Goal: Task Accomplishment & Management: Complete application form

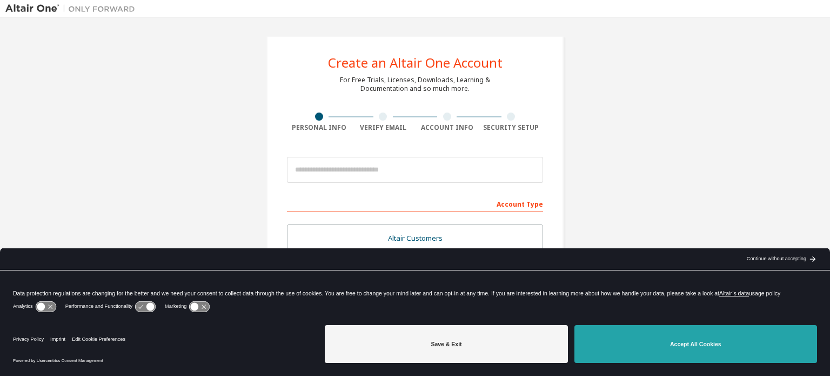
click at [664, 341] on button "Accept All Cookies" at bounding box center [695, 344] width 243 height 38
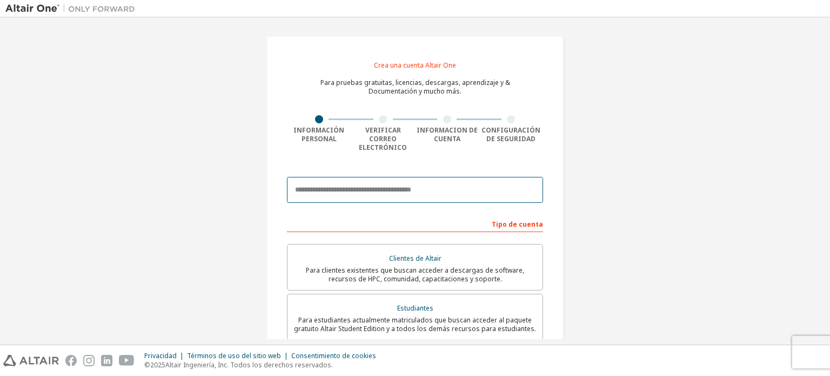
click at [370, 177] on input "email" at bounding box center [415, 190] width 256 height 26
type input "**********"
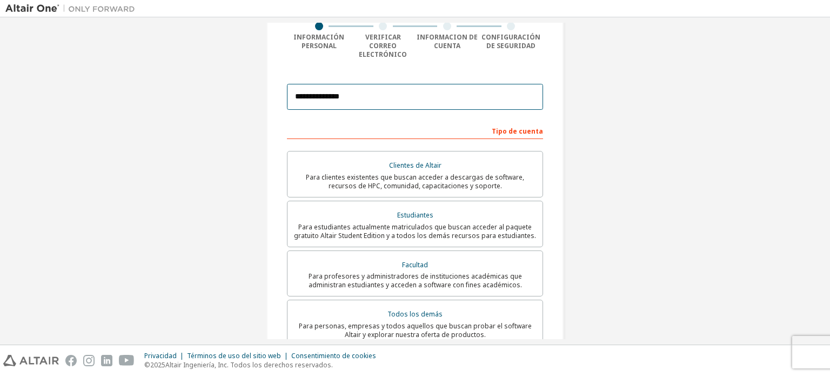
scroll to position [108, 0]
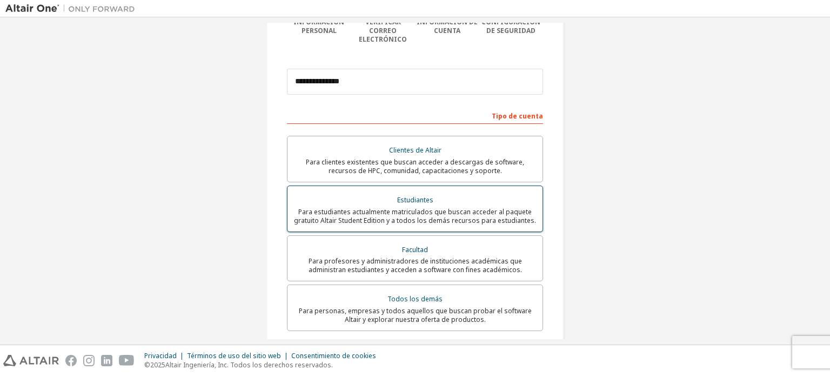
click at [347, 207] on font "Para estudiantes actualmente matriculados que buscan acceder al paquete gratuit…" at bounding box center [415, 216] width 242 height 18
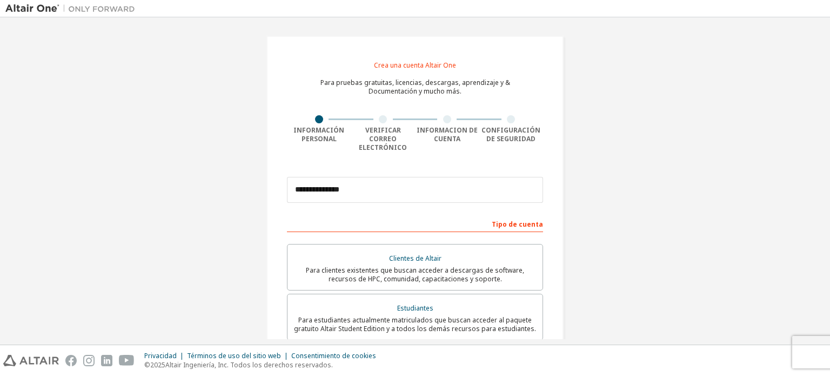
scroll to position [269, 0]
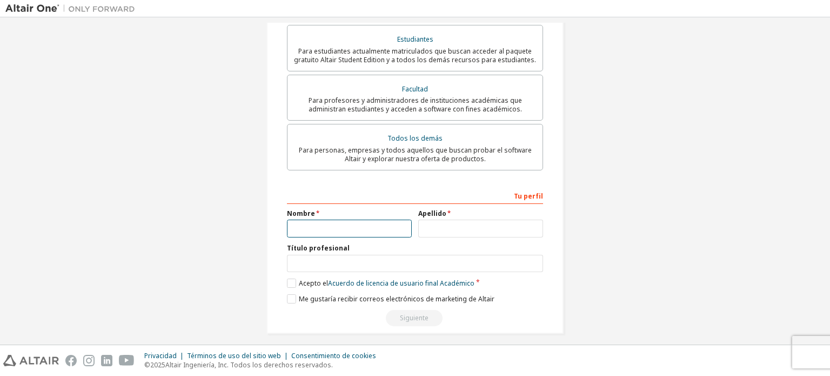
click at [351, 229] on input "text" at bounding box center [349, 228] width 125 height 18
type input "*****"
click at [444, 222] on input "text" at bounding box center [480, 228] width 125 height 18
type input "*******"
click at [287, 278] on label "Acepto el Acuerdo de licencia de usuario final Académico" at bounding box center [381, 282] width 188 height 9
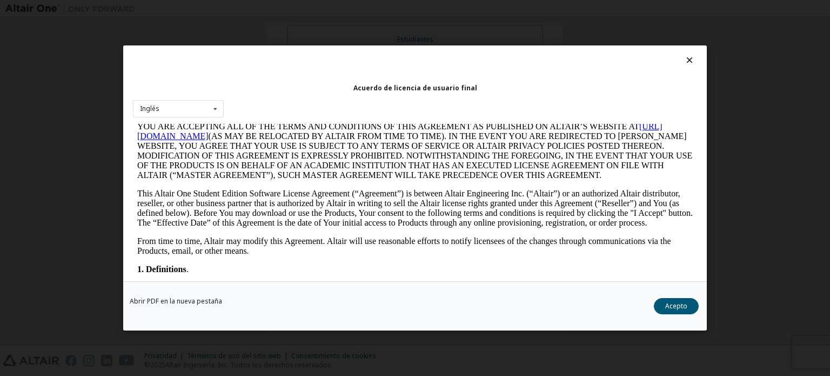
scroll to position [108, 0]
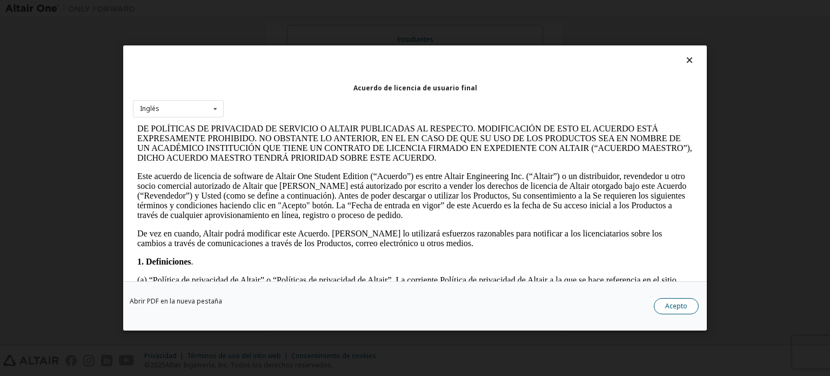
click at [662, 305] on button "Acepto" at bounding box center [676, 306] width 45 height 16
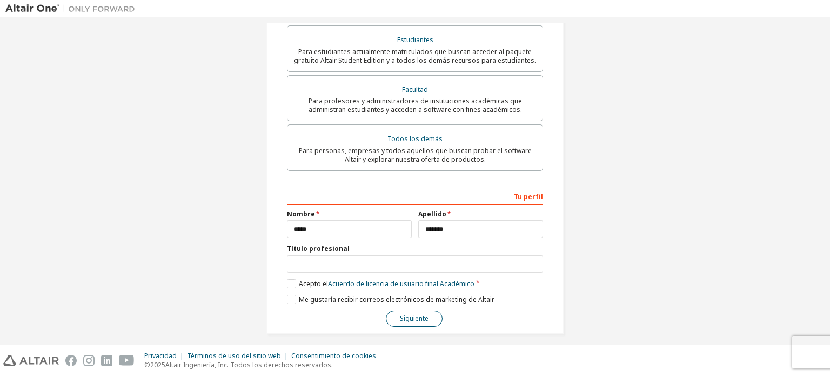
scroll to position [269, 0]
click at [410, 313] on font "Siguiente" at bounding box center [414, 317] width 29 height 9
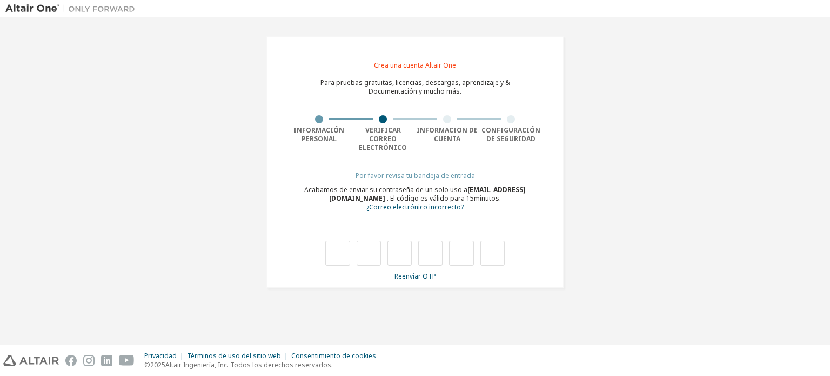
type input "*"
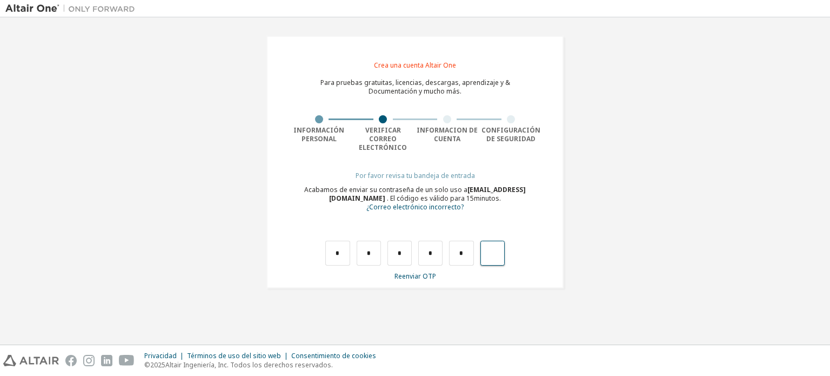
type input "*"
